Goal: Task Accomplishment & Management: Complete application form

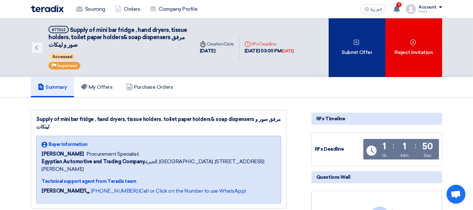
click at [366, 57] on div "Submit Offer" at bounding box center [357, 47] width 57 height 59
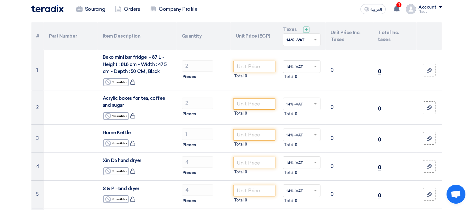
scroll to position [35, 0]
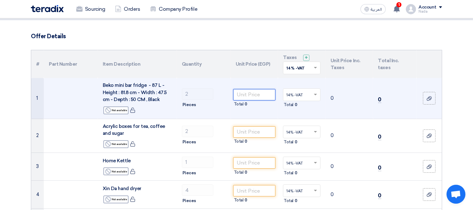
click at [246, 96] on input "number" at bounding box center [254, 94] width 43 height 11
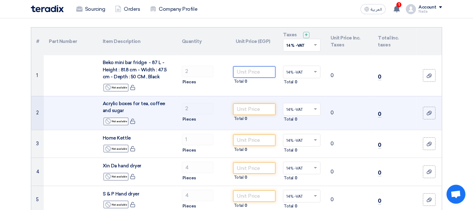
scroll to position [70, 0]
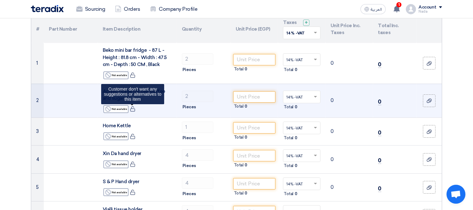
click at [133, 111] on icon at bounding box center [133, 109] width 6 height 6
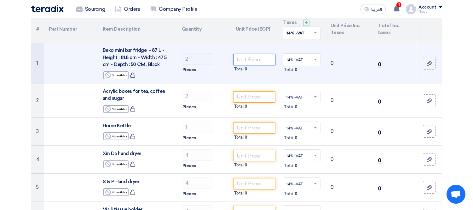
click at [249, 61] on input "number" at bounding box center [254, 59] width 43 height 11
paste input "11015.91"
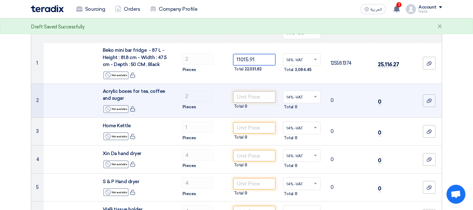
type input "11015.91"
click at [255, 97] on input "number" at bounding box center [254, 96] width 43 height 11
paste input "285.31"
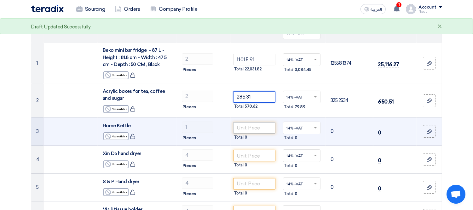
type input "285.31"
click at [250, 127] on input "number" at bounding box center [254, 127] width 43 height 11
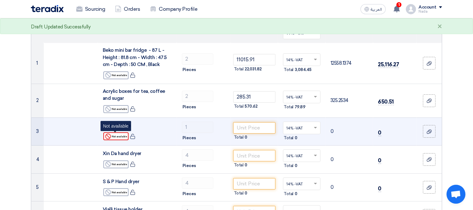
click at [117, 136] on div "Reject Not available" at bounding box center [115, 136] width 25 height 8
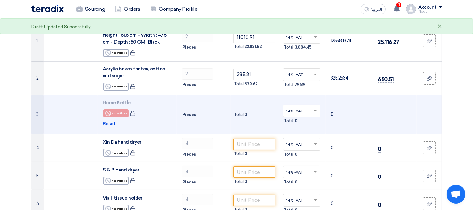
scroll to position [105, 0]
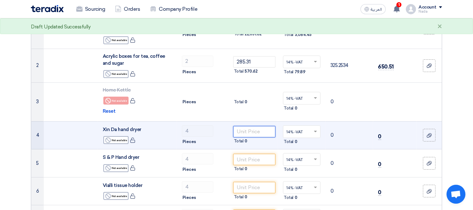
click at [244, 132] on input "number" at bounding box center [254, 131] width 43 height 11
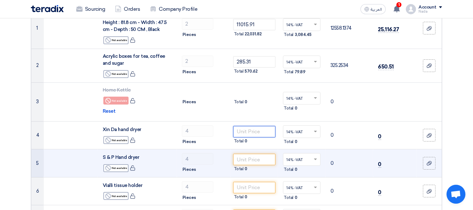
paste input "7651.41"
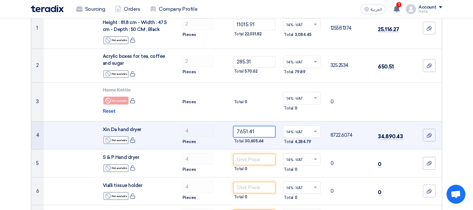
type input "7651.41"
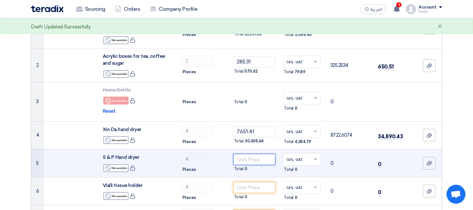
click at [250, 159] on input "number" at bounding box center [254, 159] width 43 height 11
paste input "4928.02"
type input "4928.02"
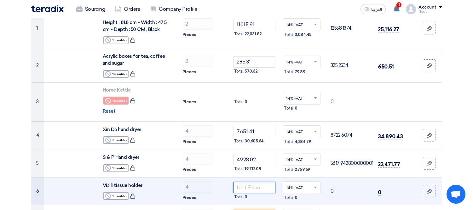
click at [244, 187] on input "number" at bounding box center [254, 187] width 43 height 11
paste input "402.02"
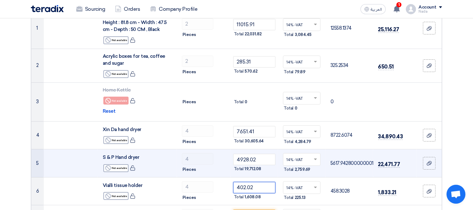
type input "402.02"
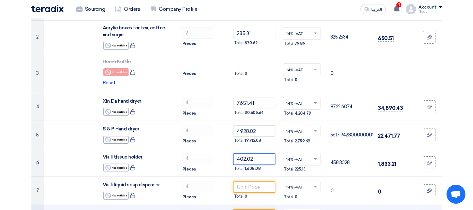
scroll to position [210, 0]
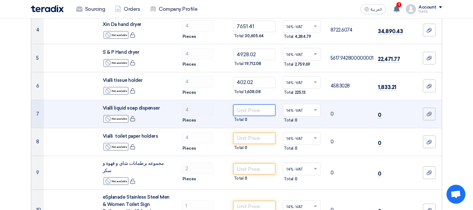
click at [254, 109] on input "number" at bounding box center [254, 109] width 43 height 11
paste input "324.21"
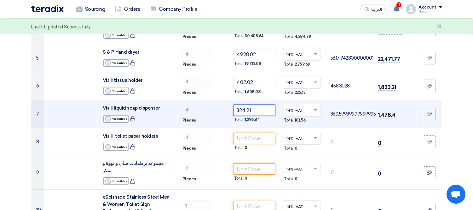
type input "324.21"
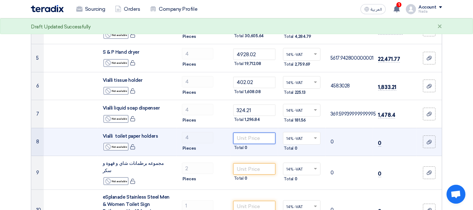
click at [248, 137] on input "number" at bounding box center [254, 137] width 43 height 11
paste input "421.48"
paste input "42148"
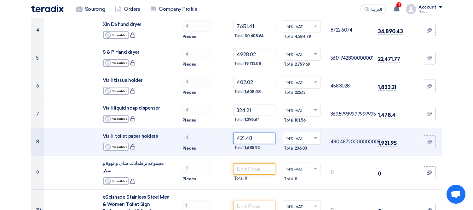
type input "421.48"
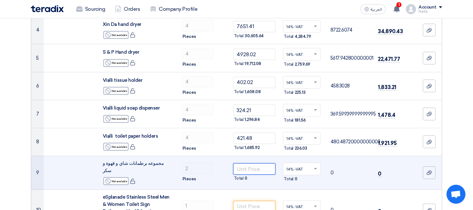
click at [246, 165] on input "number" at bounding box center [254, 168] width 43 height 11
paste input "364.03"
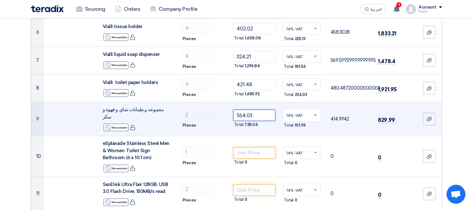
scroll to position [280, 0]
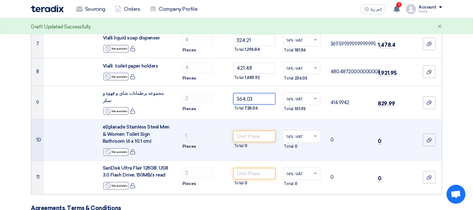
type input "364.03"
click at [254, 131] on input "number" at bounding box center [254, 136] width 43 height 11
paste input "97.26"
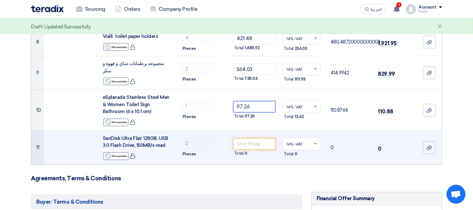
scroll to position [350, 0]
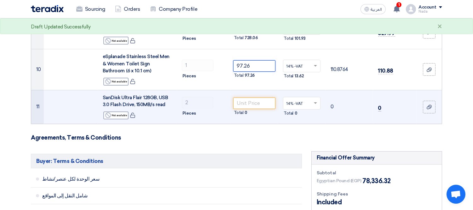
type input "97.26"
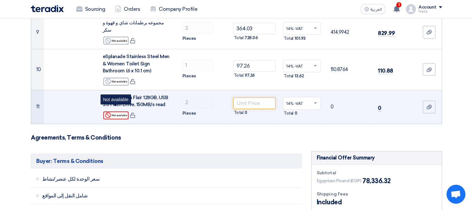
click at [122, 111] on div "Reject Not available" at bounding box center [115, 115] width 25 height 8
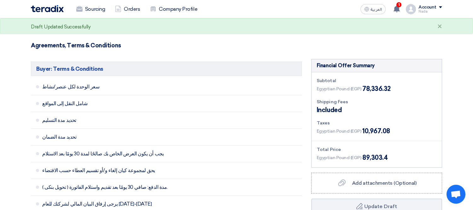
scroll to position [455, 0]
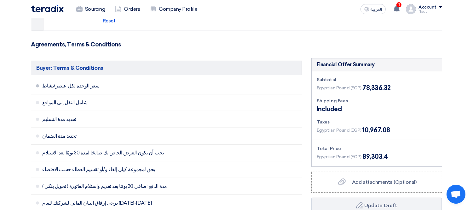
click at [38, 82] on li "سعر الوحدة لكل عنصر/نشاط" at bounding box center [166, 86] width 271 height 17
click at [38, 100] on li "شامل النقل إلى المواقع" at bounding box center [166, 102] width 271 height 17
click at [39, 115] on li "تحديد مدة التسليم" at bounding box center [166, 119] width 271 height 17
click at [40, 128] on li "تحديد مدة الضمان" at bounding box center [166, 136] width 271 height 17
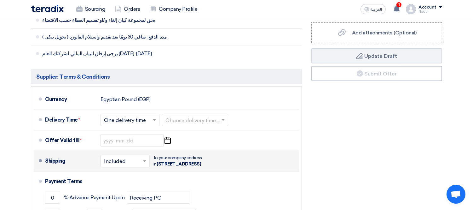
scroll to position [631, 0]
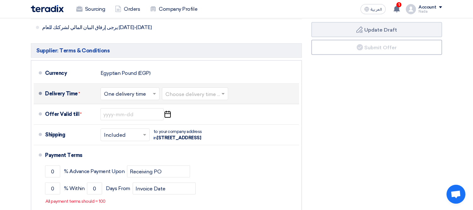
click at [187, 90] on input "text" at bounding box center [196, 94] width 60 height 9
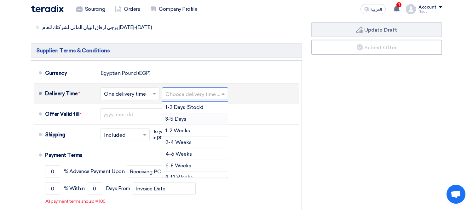
click at [188, 116] on div "3-5 Days" at bounding box center [195, 119] width 66 height 12
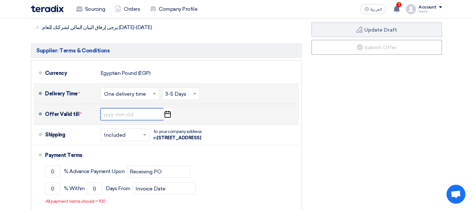
click at [137, 112] on input at bounding box center [132, 114] width 63 height 12
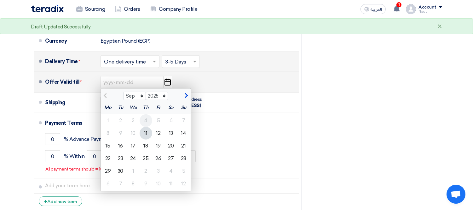
scroll to position [701, 0]
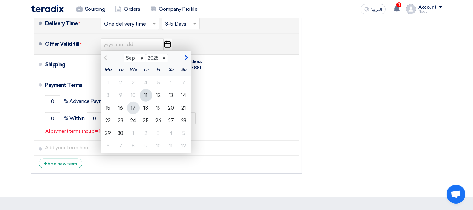
click at [131, 102] on div "17" at bounding box center [133, 108] width 13 height 13
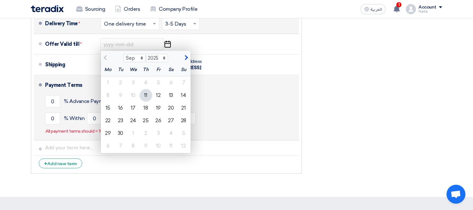
type input "[DATE]"
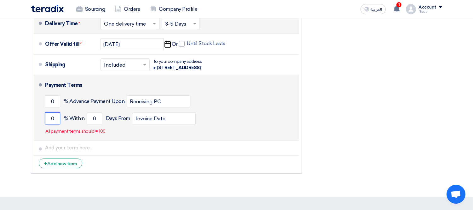
click at [57, 124] on input "0" at bounding box center [52, 118] width 15 height 12
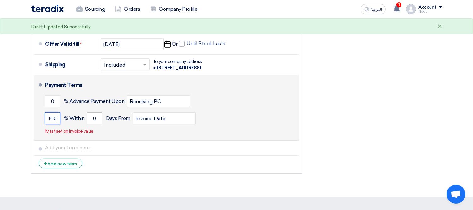
type input "100"
click at [93, 124] on input "0" at bounding box center [94, 118] width 15 height 12
click at [94, 124] on input "0" at bounding box center [94, 118] width 15 height 12
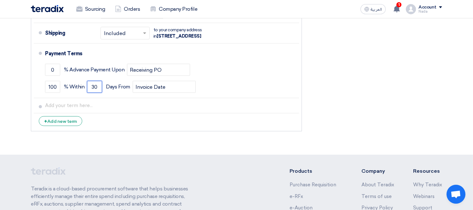
scroll to position [595, 0]
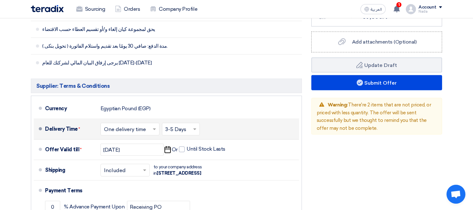
type input "30"
click at [395, 169] on div "Financial Offer Summary Subtotal Egyptian Pound (EGP) 78,336.32 Shipping Fees" at bounding box center [377, 94] width 140 height 353
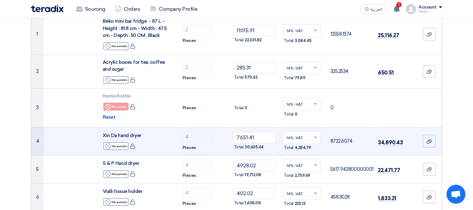
scroll to position [105, 0]
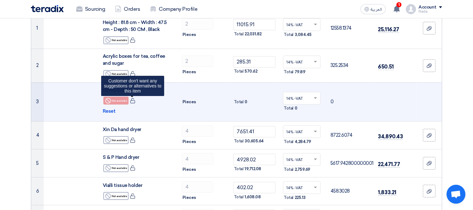
click at [131, 101] on icon at bounding box center [133, 101] width 6 height 6
click at [131, 98] on use at bounding box center [132, 100] width 5 height 5
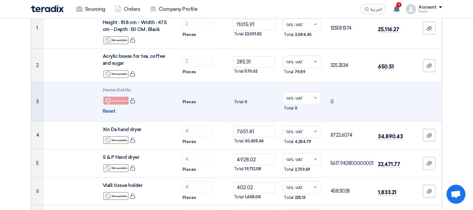
click at [132, 105] on div "Reject Not available" at bounding box center [137, 100] width 69 height 9
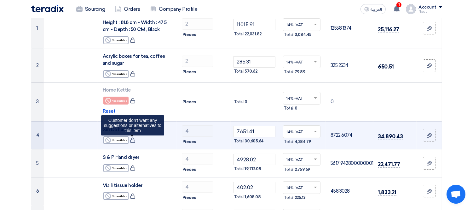
click at [131, 142] on icon at bounding box center [133, 140] width 6 height 6
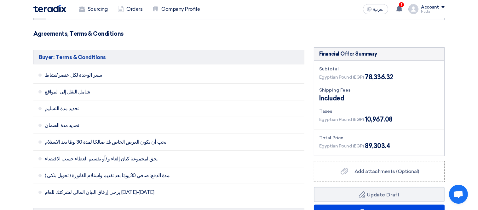
scroll to position [490, 0]
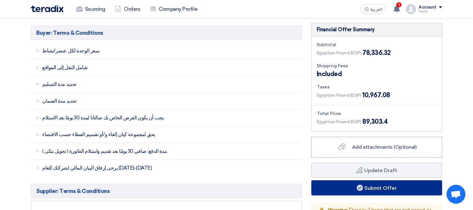
click at [381, 184] on button "Submit Offer" at bounding box center [377, 187] width 131 height 15
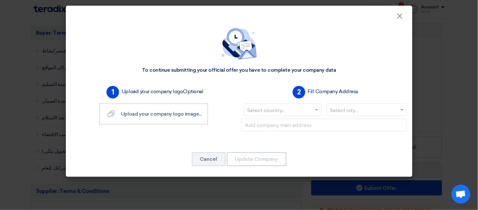
click at [280, 116] on ng-select "Select country..." at bounding box center [283, 109] width 78 height 13
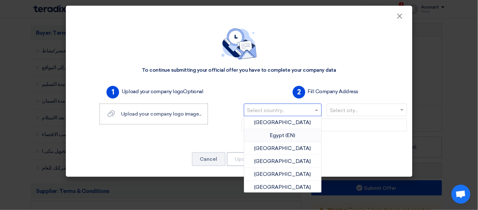
click at [295, 137] on div "Egypt (EN)" at bounding box center [283, 135] width 78 height 13
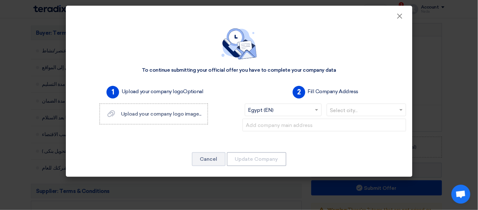
click at [372, 115] on input "text" at bounding box center [363, 110] width 66 height 10
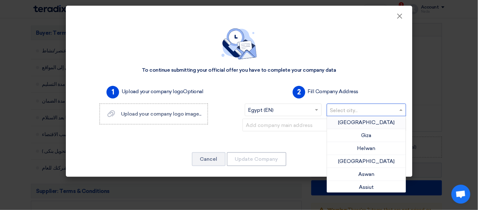
click at [372, 123] on div "[GEOGRAPHIC_DATA]" at bounding box center [366, 122] width 79 height 13
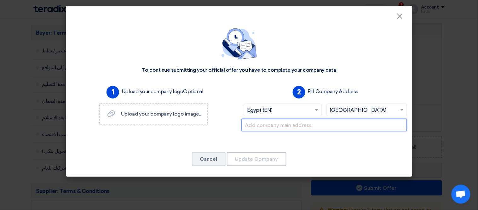
click at [341, 128] on input "text" at bounding box center [325, 125] width 166 height 13
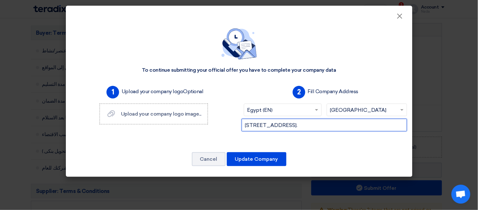
type input "[STREET_ADDRESS]."
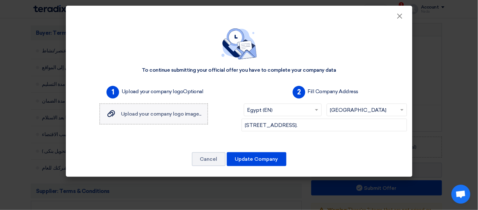
click at [158, 122] on label "Upload your company logo image... Upload your company logo image..." at bounding box center [154, 113] width 109 height 21
click at [0, 0] on input "Upload your company logo image... Upload your company logo image..." at bounding box center [0, 0] width 0 height 0
click at [151, 113] on span "Upload your company logo image..." at bounding box center [161, 114] width 80 height 6
click at [0, 0] on input "Upload your company logo image... Upload your company logo image..." at bounding box center [0, 0] width 0 height 0
click at [68, 96] on div "To continue submitting your official offer you have to complete your company da…" at bounding box center [239, 98] width 347 height 157
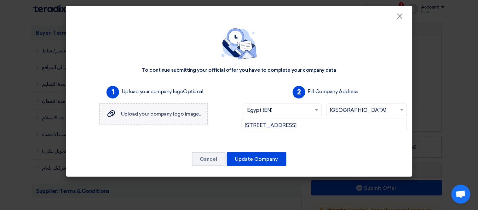
click at [146, 122] on label "Upload your company logo image... Upload your company logo image..." at bounding box center [154, 113] width 109 height 21
click at [0, 0] on input "Upload your company logo image... Upload your company logo image..." at bounding box center [0, 0] width 0 height 0
click at [174, 118] on label "Upload your company logo image... Upload your company logo image..." at bounding box center [154, 113] width 109 height 21
click at [0, 0] on input "Upload your company logo image... Upload your company logo image..." at bounding box center [0, 0] width 0 height 0
click at [108, 114] on icon "Upload your company logo image..." at bounding box center [112, 114] width 8 height 8
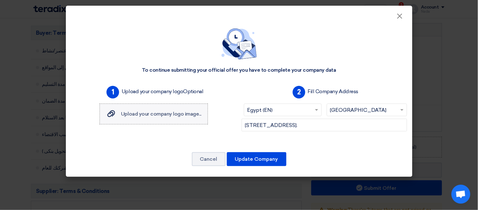
click at [0, 0] on input "Upload your company logo image... Upload your company logo image..." at bounding box center [0, 0] width 0 height 0
click at [260, 159] on button "Update Company" at bounding box center [257, 159] width 60 height 14
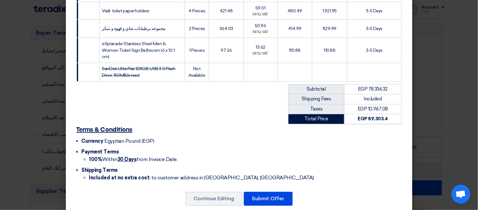
scroll to position [259, 0]
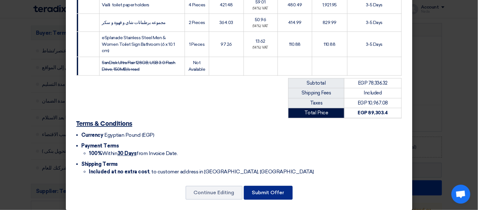
click at [264, 188] on button "Submit Offer" at bounding box center [268, 193] width 49 height 14
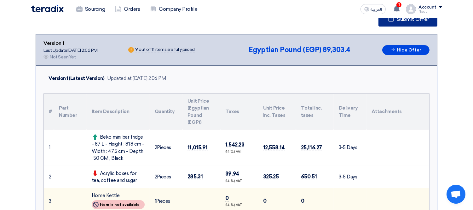
scroll to position [35, 0]
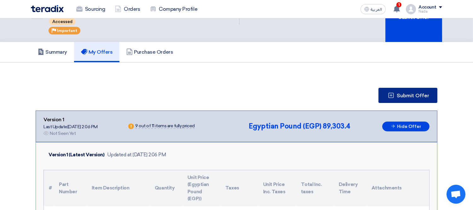
click at [404, 96] on span "Submit Offer" at bounding box center [413, 95] width 32 height 5
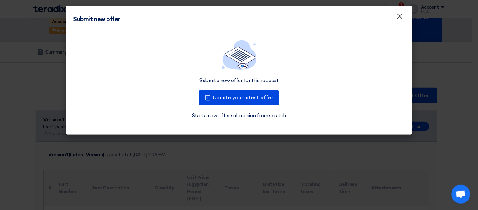
click at [404, 17] on button "×" at bounding box center [400, 16] width 16 height 13
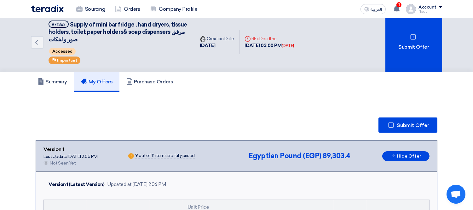
scroll to position [0, 0]
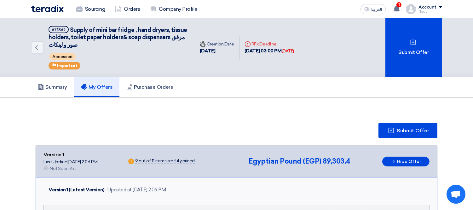
click at [404, 9] on div "1 New request received, check details and submit your quotation now! 57 minutes…" at bounding box center [397, 9] width 13 height 13
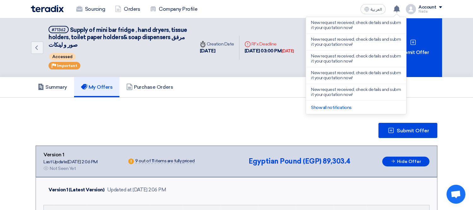
click at [420, 12] on div "Nada" at bounding box center [431, 11] width 24 height 3
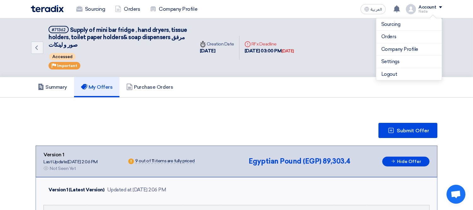
click at [31, 6] on img at bounding box center [47, 8] width 33 height 7
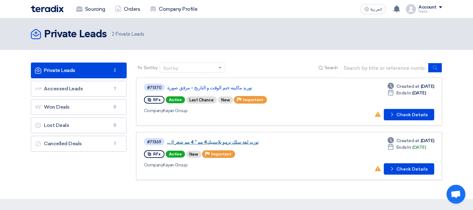
click at [207, 139] on link "توريد لفة سلك ترمو بلاستيك4 مم * 4 مم شعر ال..." at bounding box center [246, 142] width 158 height 6
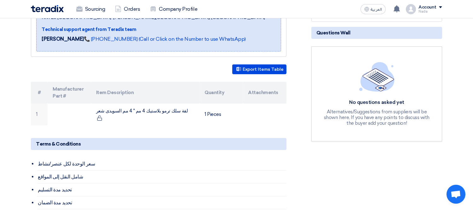
scroll to position [140, 0]
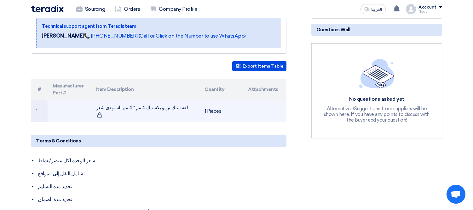
copy td "لفة سلك ترمو بلاستيك 4 مم * 4 مم السويدى شعر"
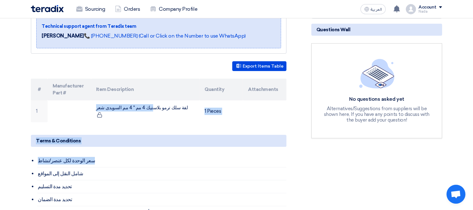
drag, startPoint x: 95, startPoint y: 100, endPoint x: 178, endPoint y: 133, distance: 90.2
click at [178, 133] on div "توريد لفة سلك ترمو بلاستيك4 مم * 4 مم شعر السويدى Buyer Information [PERSON_NAM…" at bounding box center [166, 161] width 281 height 397
click at [294, 115] on div "توريد لفة سلك ترمو بلاستيك4 مم * 4 مم شعر السويدى Buyer Information [PERSON_NAM…" at bounding box center [166, 161] width 281 height 397
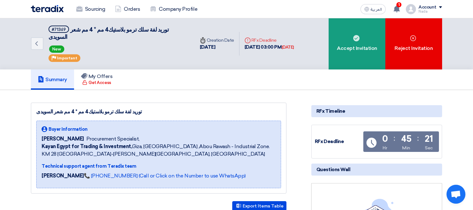
scroll to position [0, 0]
click at [39, 40] on icon "Back" at bounding box center [37, 44] width 8 height 8
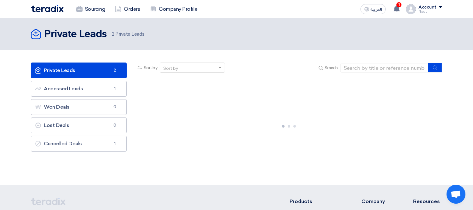
click at [103, 70] on link "Private Leads Private Leads 2" at bounding box center [79, 70] width 96 height 16
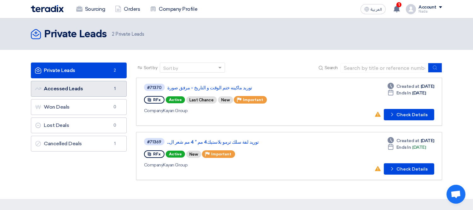
click at [89, 92] on link "Accessed Leads Accessed Leads 1" at bounding box center [79, 89] width 96 height 16
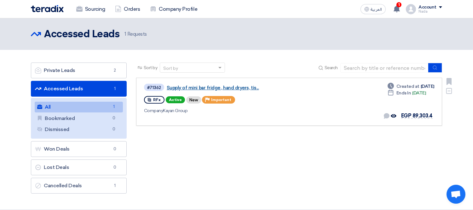
click at [203, 85] on link "Supply of mini bar fridge , hand dryers, tis..." at bounding box center [246, 88] width 158 height 6
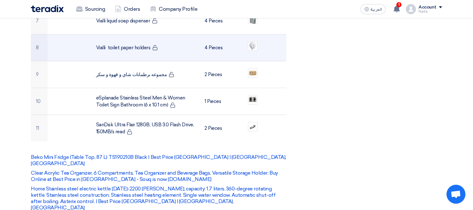
scroll to position [455, 0]
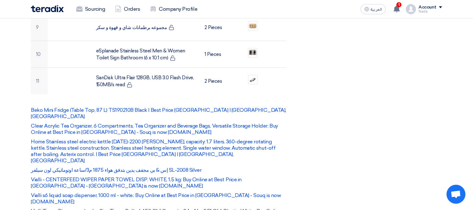
click at [334, 115] on div "RFx Timeline RFx Deadline Time Remaining 0 Hr : 45 Min : 4 Sec Questions Wall N…" at bounding box center [377, 116] width 140 height 923
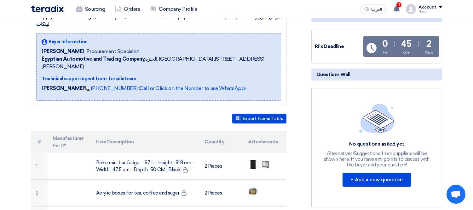
scroll to position [105, 0]
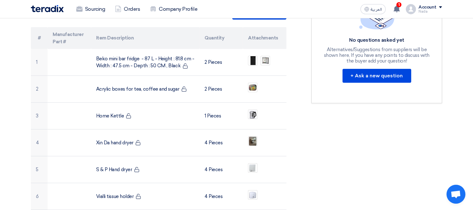
scroll to position [210, 0]
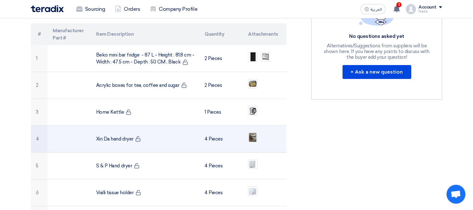
click at [131, 135] on td "Xin Da hand dryer" at bounding box center [145, 138] width 109 height 27
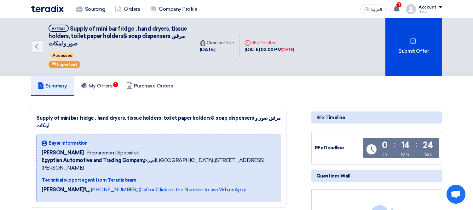
scroll to position [0, 0]
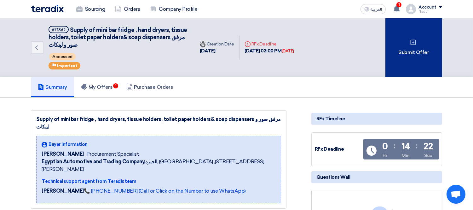
click at [409, 46] on div "Submit Offer" at bounding box center [414, 47] width 57 height 59
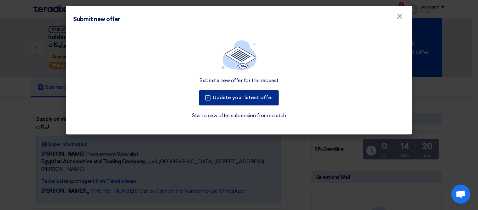
click at [238, 98] on button "Update your latest offer" at bounding box center [239, 97] width 80 height 15
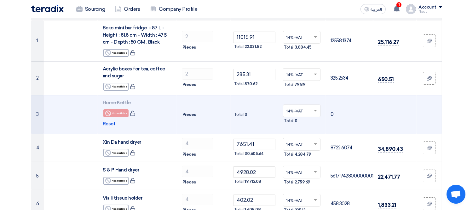
scroll to position [105, 0]
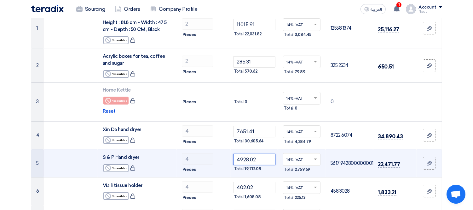
click at [259, 156] on input "4928.02" at bounding box center [254, 159] width 43 height 11
paste input "15756.71"
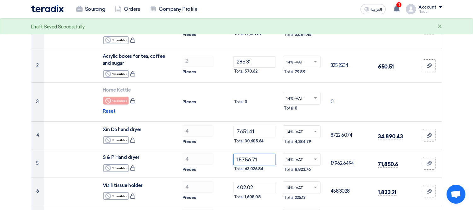
type input "15756.71"
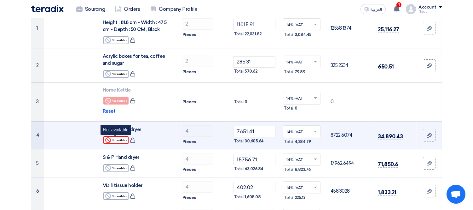
click at [121, 143] on div "Reject Not available" at bounding box center [115, 140] width 25 height 8
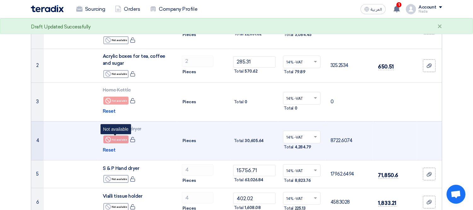
click at [120, 138] on div "Reject Not available" at bounding box center [115, 139] width 25 height 8
click at [110, 149] on span "Reset" at bounding box center [109, 149] width 13 height 7
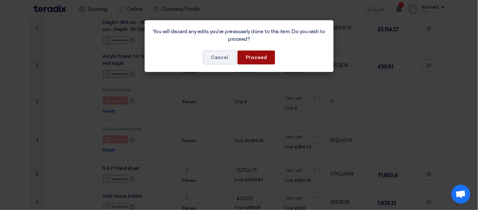
click at [245, 54] on button "Proceed" at bounding box center [257, 57] width 38 height 14
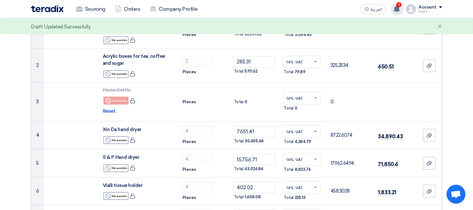
click at [405, 8] on app-header-notification-menu "1 Your offer for "Supply of mini bar fridge , hand dryers, tissue holders, toil…" at bounding box center [397, 9] width 18 height 13
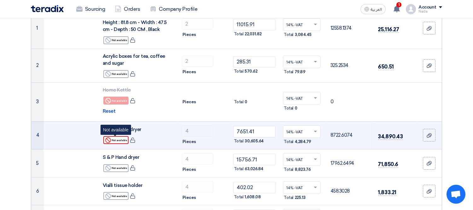
click at [115, 142] on div "Reject Not available" at bounding box center [115, 140] width 25 height 8
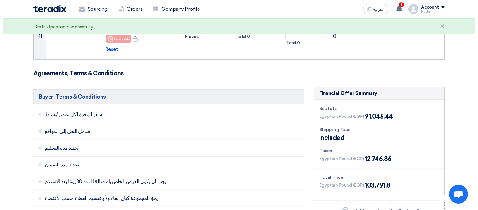
scroll to position [490, 0]
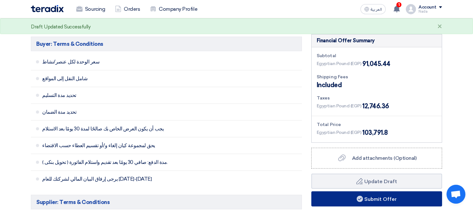
click at [376, 192] on button "Submit Offer" at bounding box center [377, 198] width 131 height 15
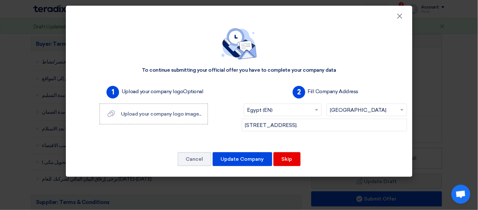
click at [399, 20] on div "To continue submitting your official offer you have to complete your company da…" at bounding box center [239, 98] width 347 height 157
click at [399, 19] on span "×" at bounding box center [400, 17] width 6 height 13
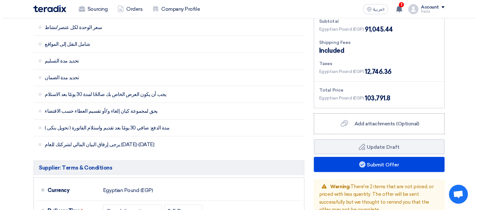
scroll to position [595, 0]
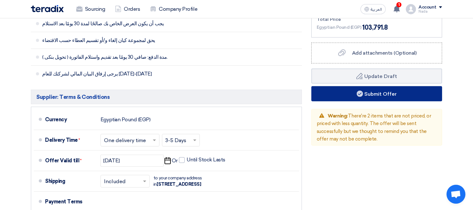
click at [383, 86] on button "Submit Offer" at bounding box center [377, 93] width 131 height 15
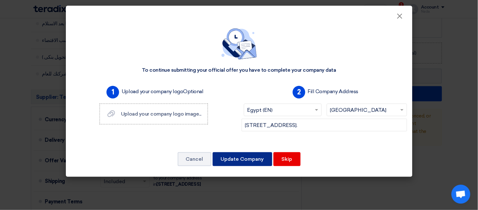
click at [254, 160] on button "Update Company" at bounding box center [243, 159] width 60 height 14
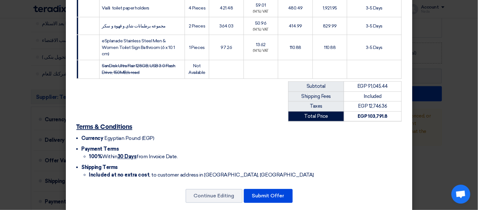
scroll to position [259, 0]
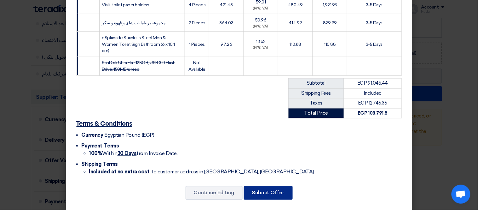
click at [259, 189] on button "Submit Offer" at bounding box center [268, 193] width 49 height 14
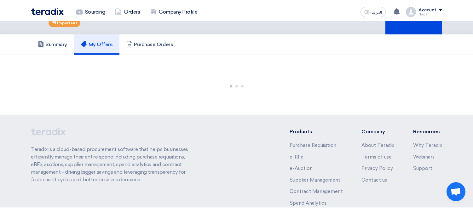
scroll to position [701, 0]
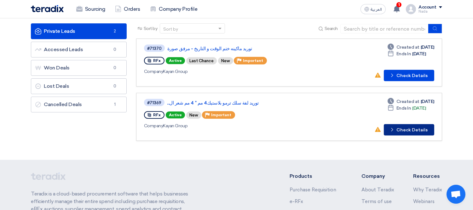
click at [398, 128] on button "Check details Check Details" at bounding box center [409, 129] width 50 height 11
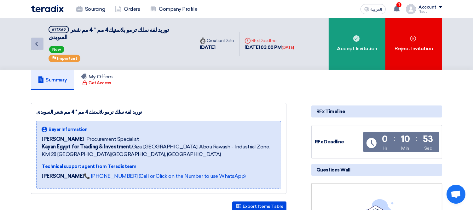
click at [37, 40] on icon "Back" at bounding box center [37, 44] width 8 height 8
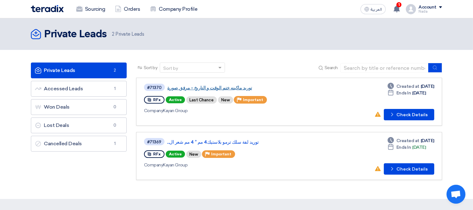
click at [227, 86] on link "توريد ماكينه ختم الوقت و التاريخ - مرفق صورة" at bounding box center [246, 88] width 158 height 6
